Goal: Find specific page/section: Find specific page/section

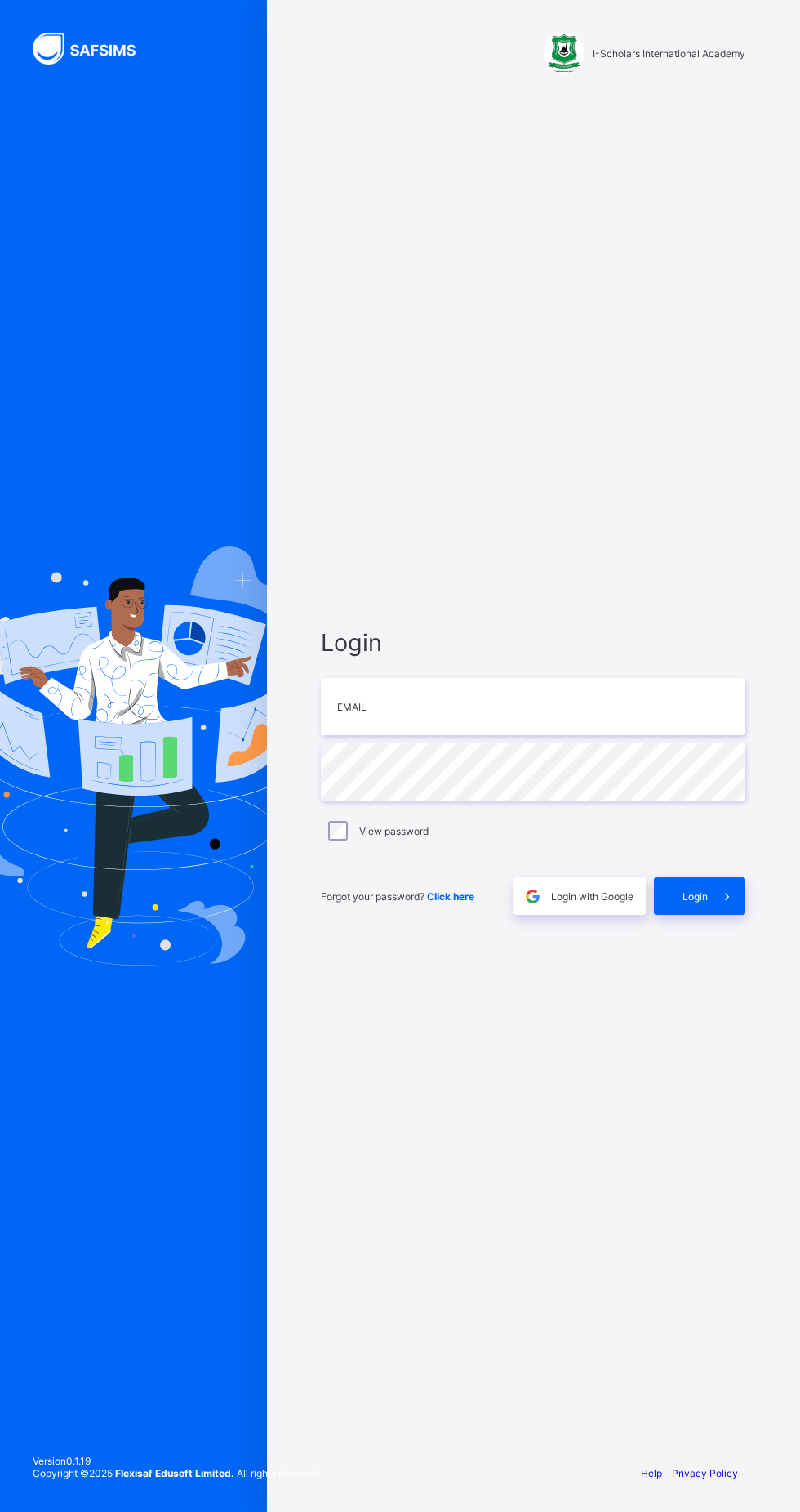
scroll to position [17, 0]
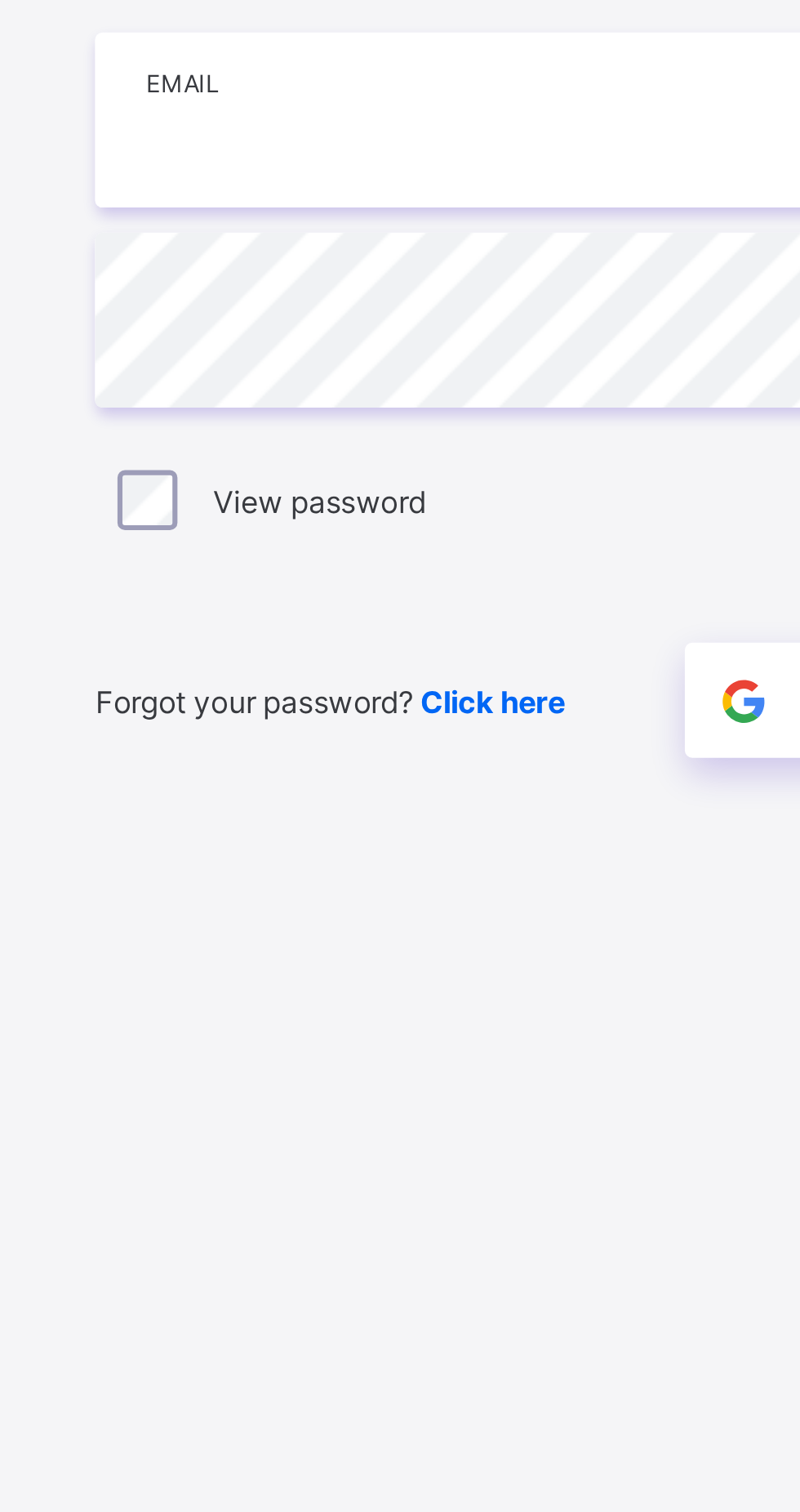
click at [391, 736] on input "email" at bounding box center [532, 706] width 425 height 57
type input "**********"
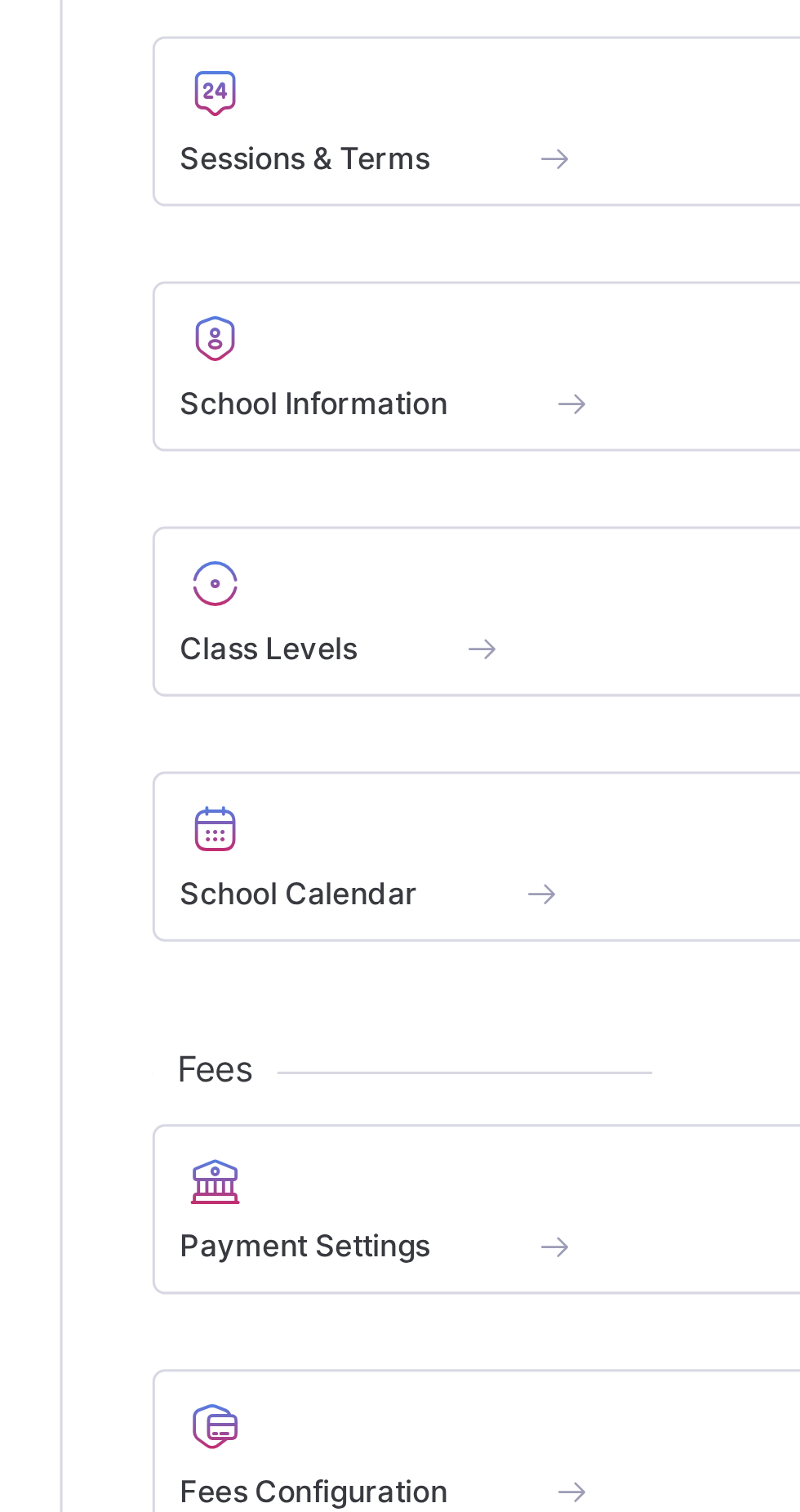
click at [284, 329] on span "Class Levels" at bounding box center [263, 332] width 58 height 13
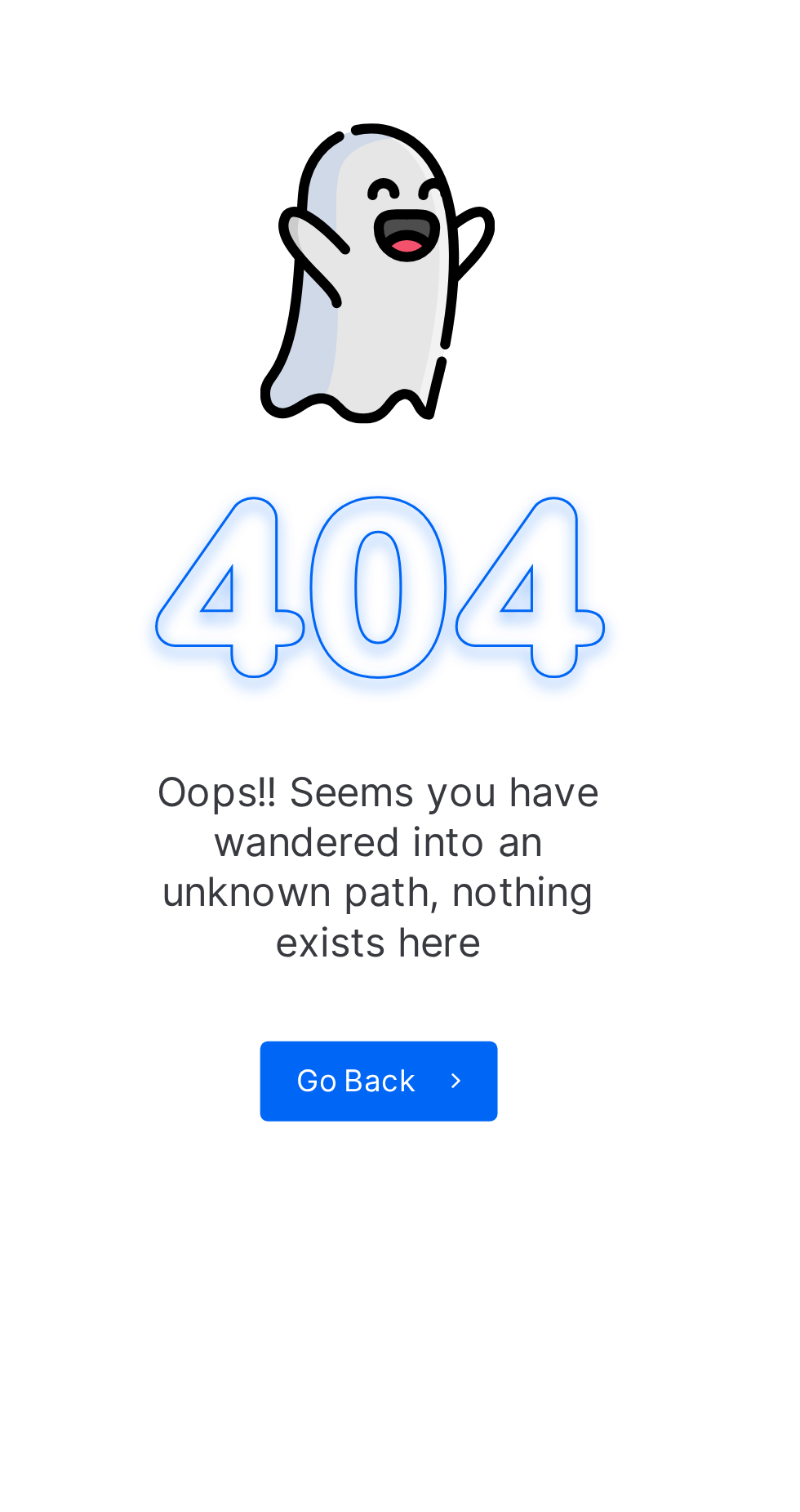
click at [518, 475] on icon at bounding box center [524, 474] width 13 height 11
click at [522, 473] on icon at bounding box center [524, 474] width 13 height 11
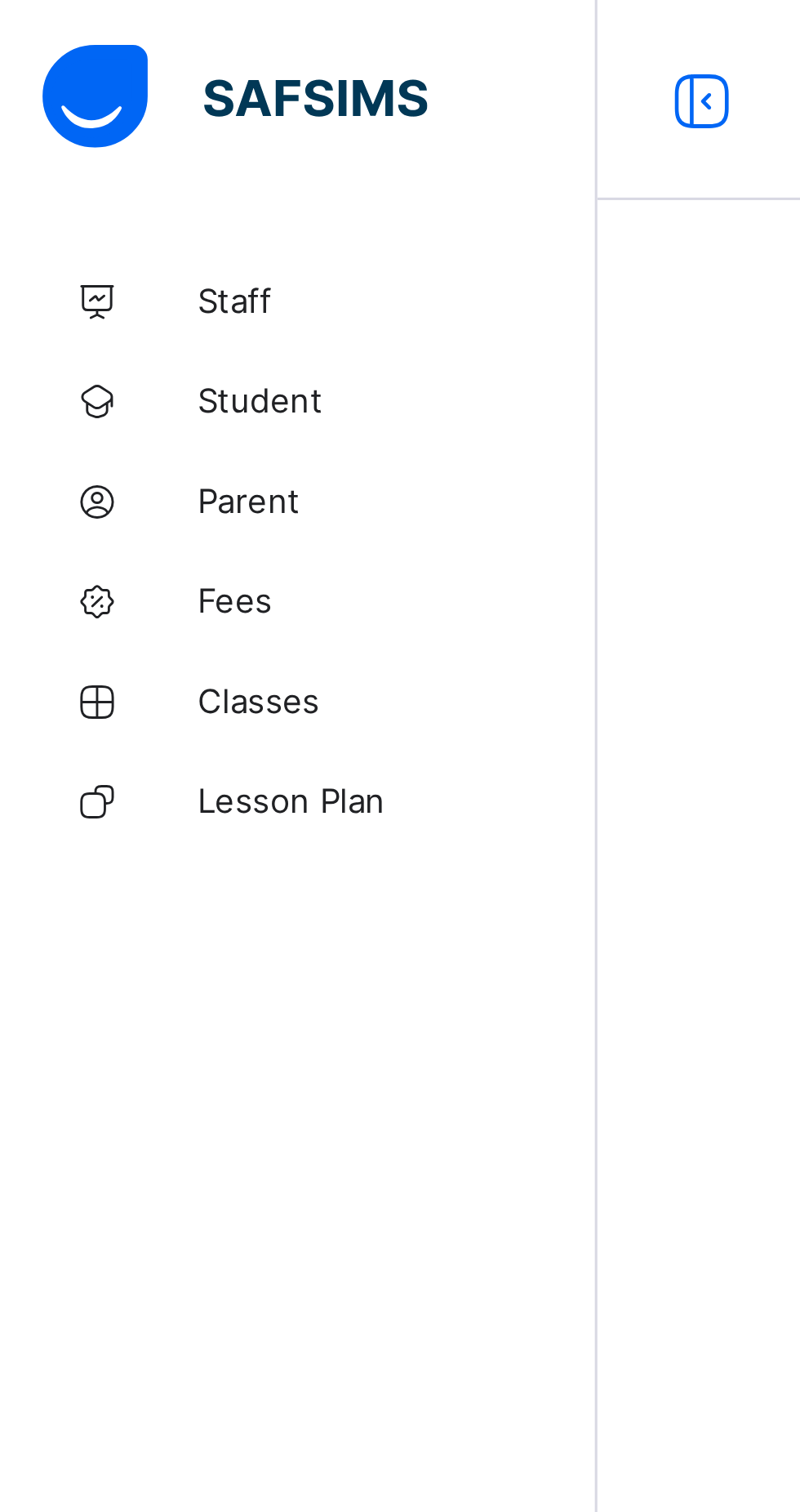
click at [78, 226] on span "Classes" at bounding box center [131, 229] width 131 height 13
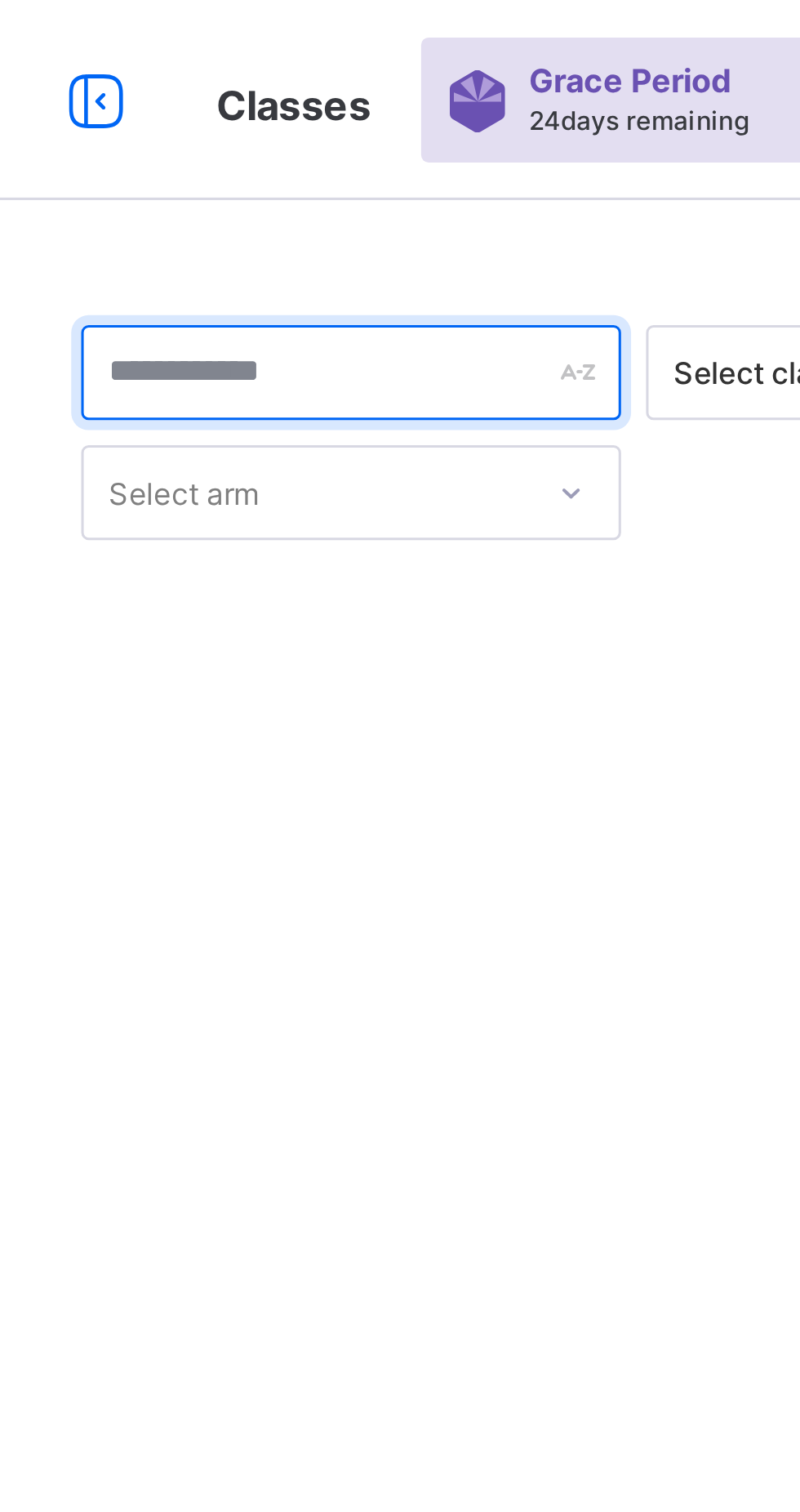
click at [304, 126] on input "text" at bounding box center [313, 121] width 176 height 31
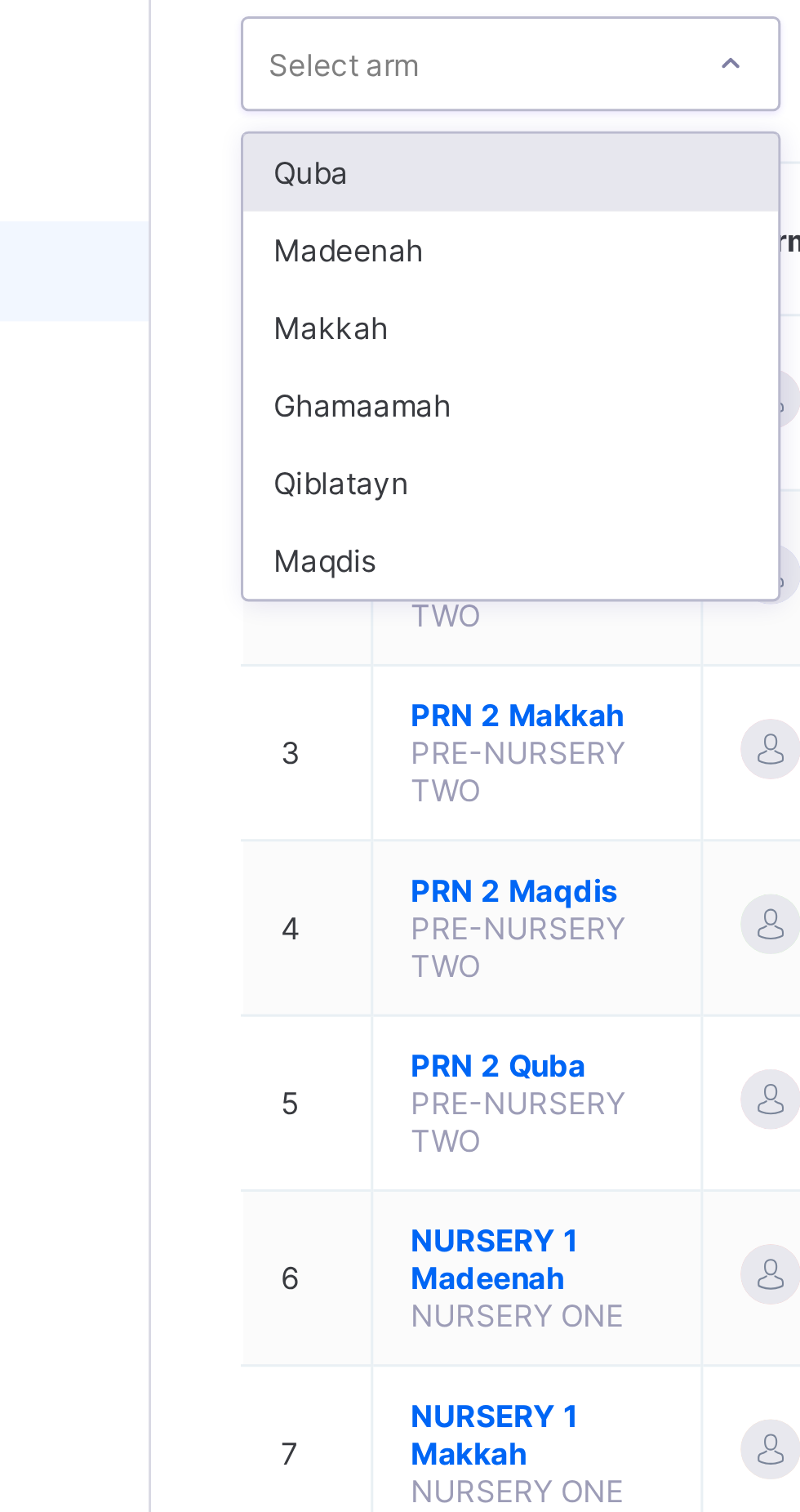
click at [194, 303] on div "Staff Student Parent Fees Classes Lesson Plan Help Configuration" at bounding box center [98, 789] width 196 height 1447
